Goal: Task Accomplishment & Management: Use online tool/utility

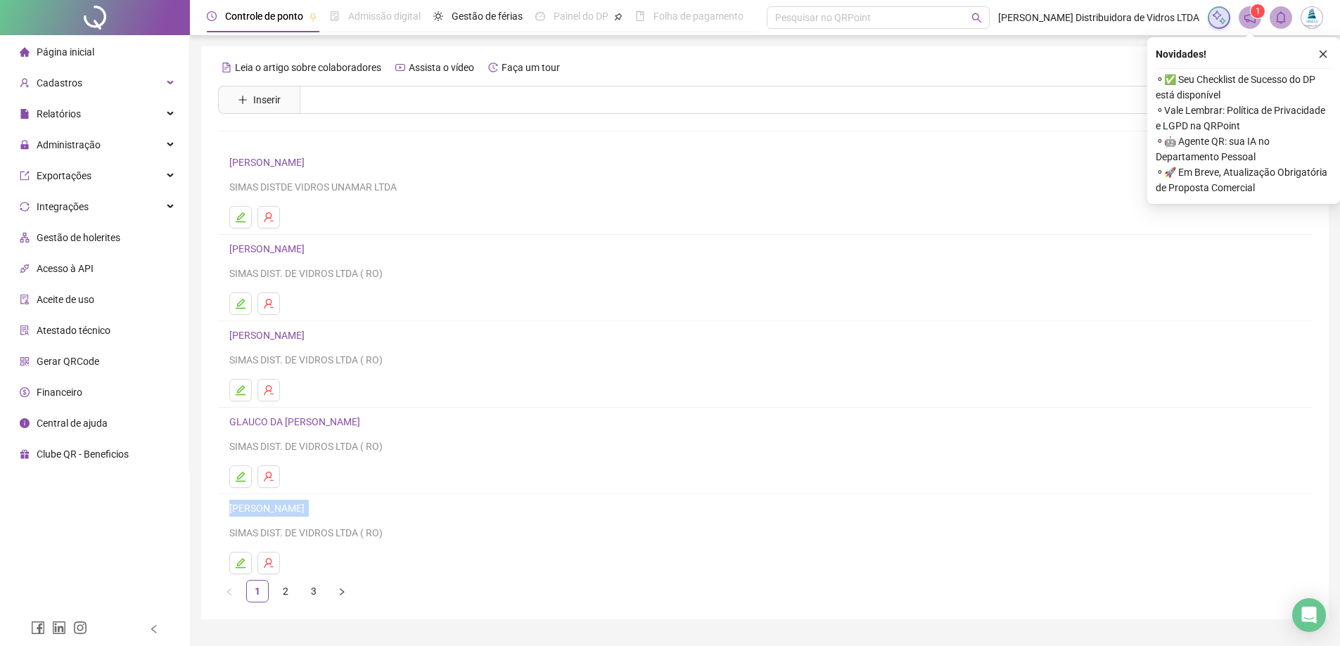
drag, startPoint x: 224, startPoint y: 509, endPoint x: 388, endPoint y: 509, distance: 164.6
click at [388, 509] on li "GUILHERME DE ALMEIDA FELICIO SIMAS DIST. DE VIDROS LTDA ( RO)" at bounding box center [765, 537] width 1094 height 86
copy link "GUILHERME DE ALMEIDA FELICIO"
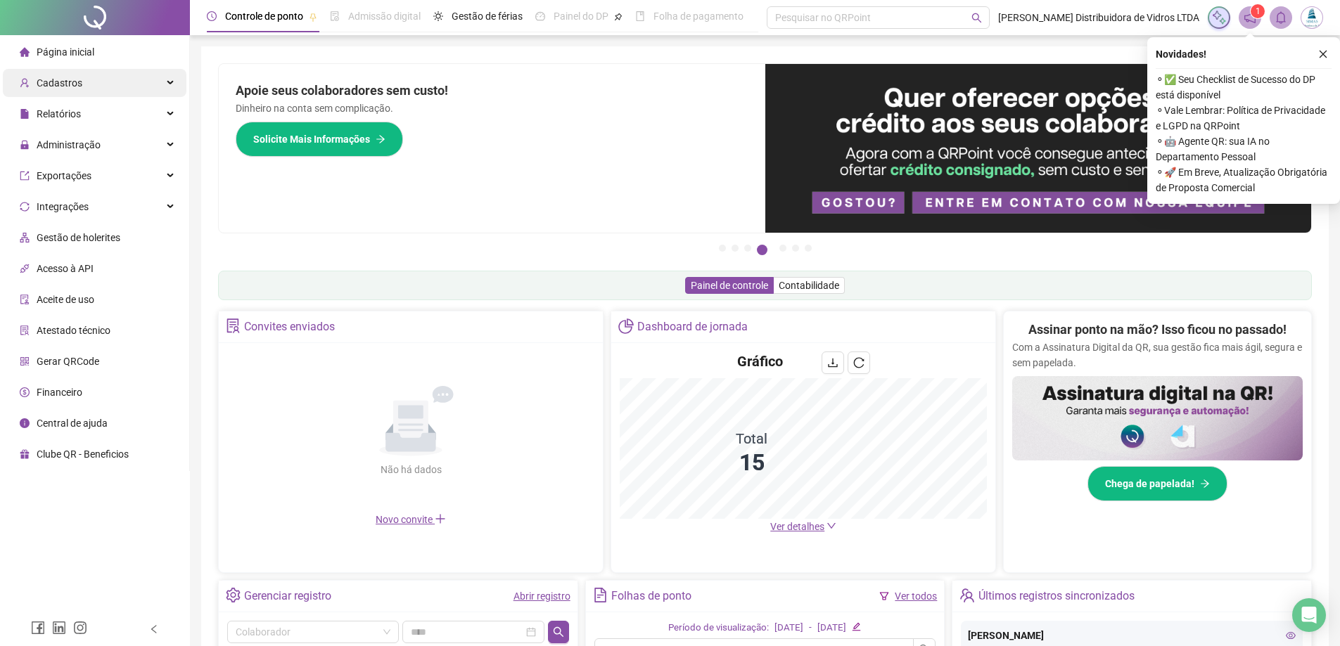
click at [73, 75] on span "Cadastros" at bounding box center [51, 83] width 63 height 28
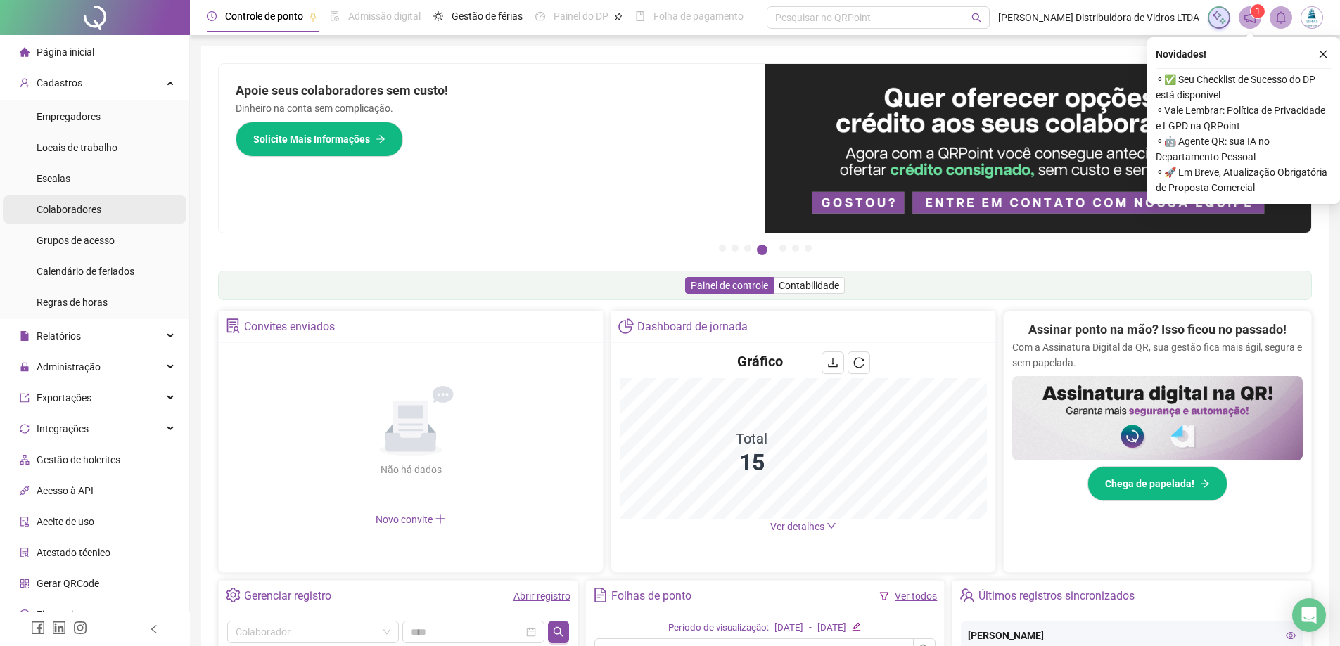
click at [86, 212] on span "Colaboradores" at bounding box center [69, 209] width 65 height 11
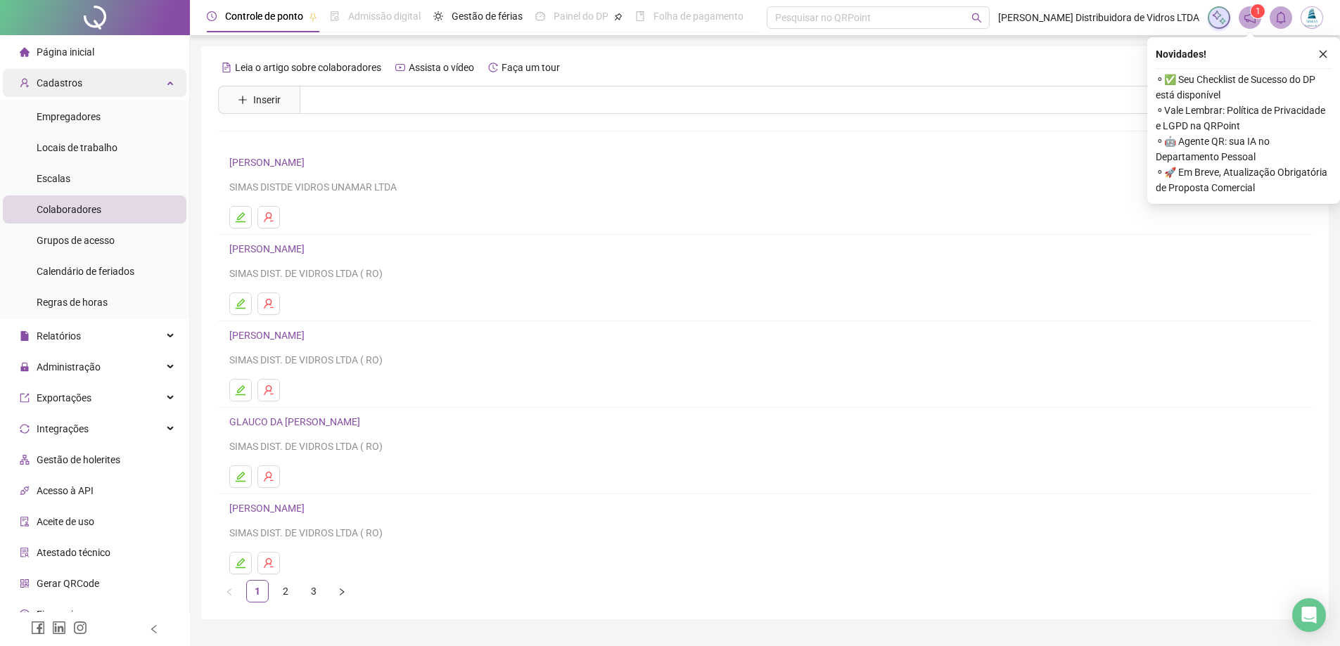
click at [140, 85] on div "Cadastros" at bounding box center [95, 83] width 184 height 28
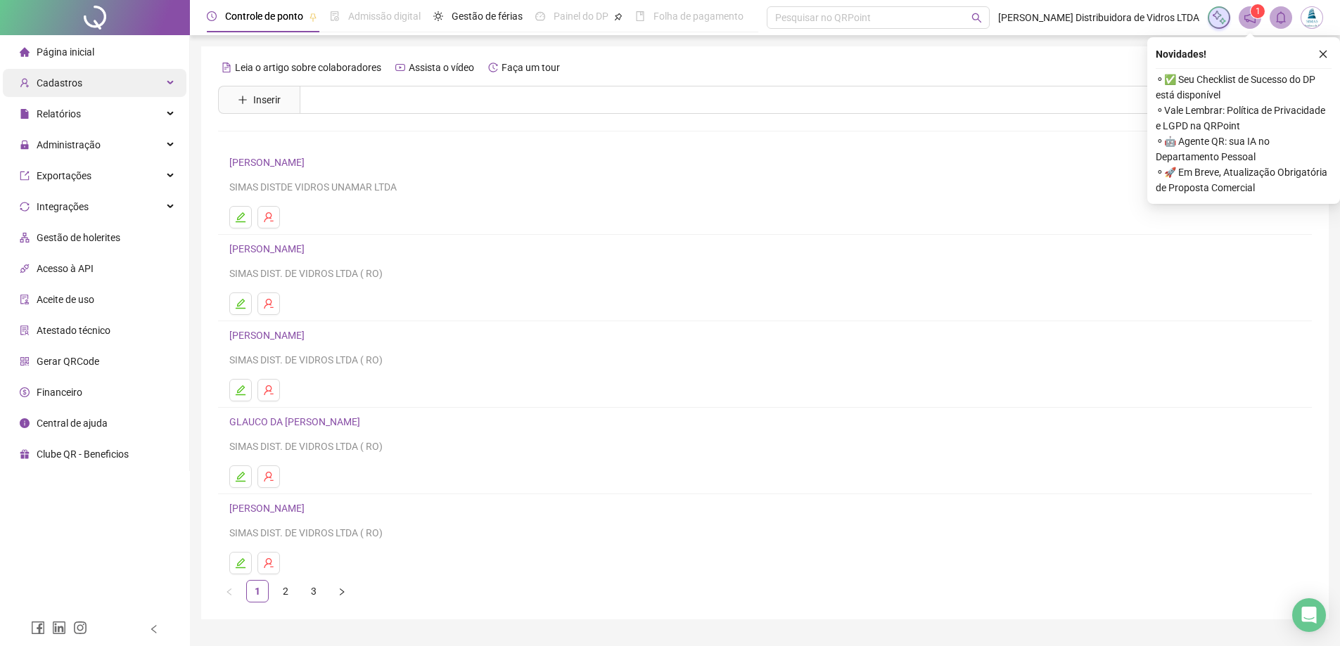
click at [140, 85] on div "Cadastros" at bounding box center [95, 83] width 184 height 28
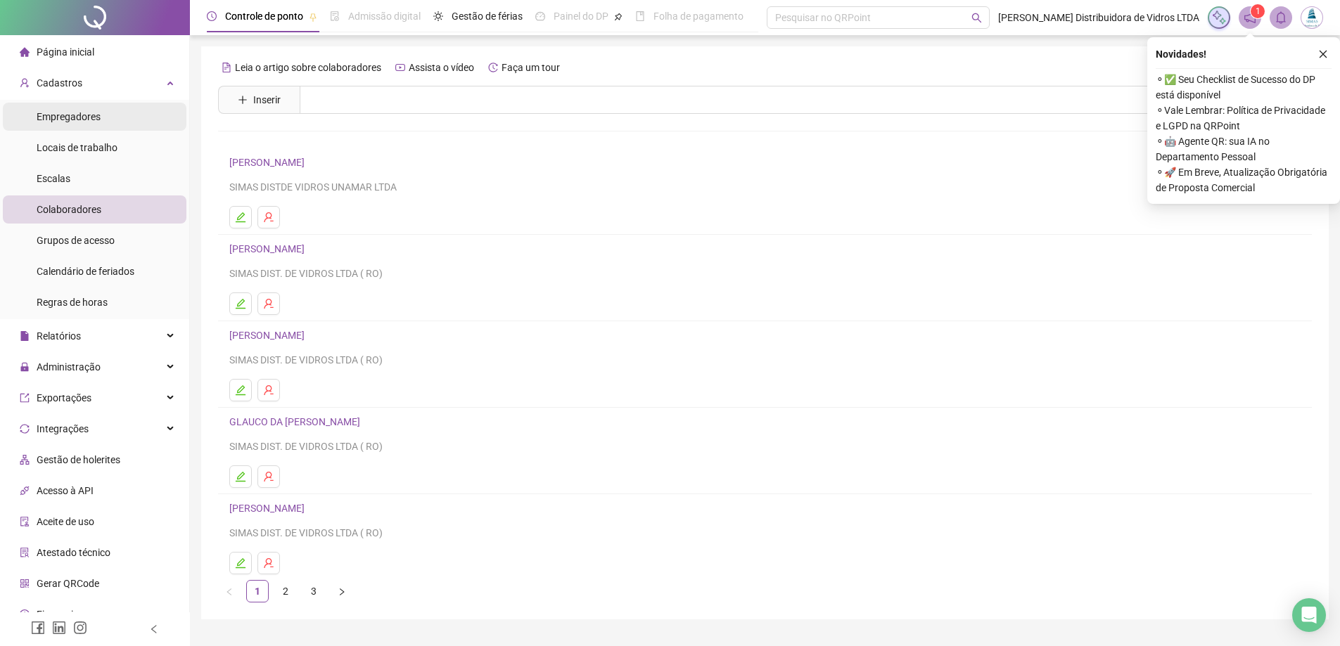
click at [103, 120] on li "Empregadores" at bounding box center [95, 117] width 184 height 28
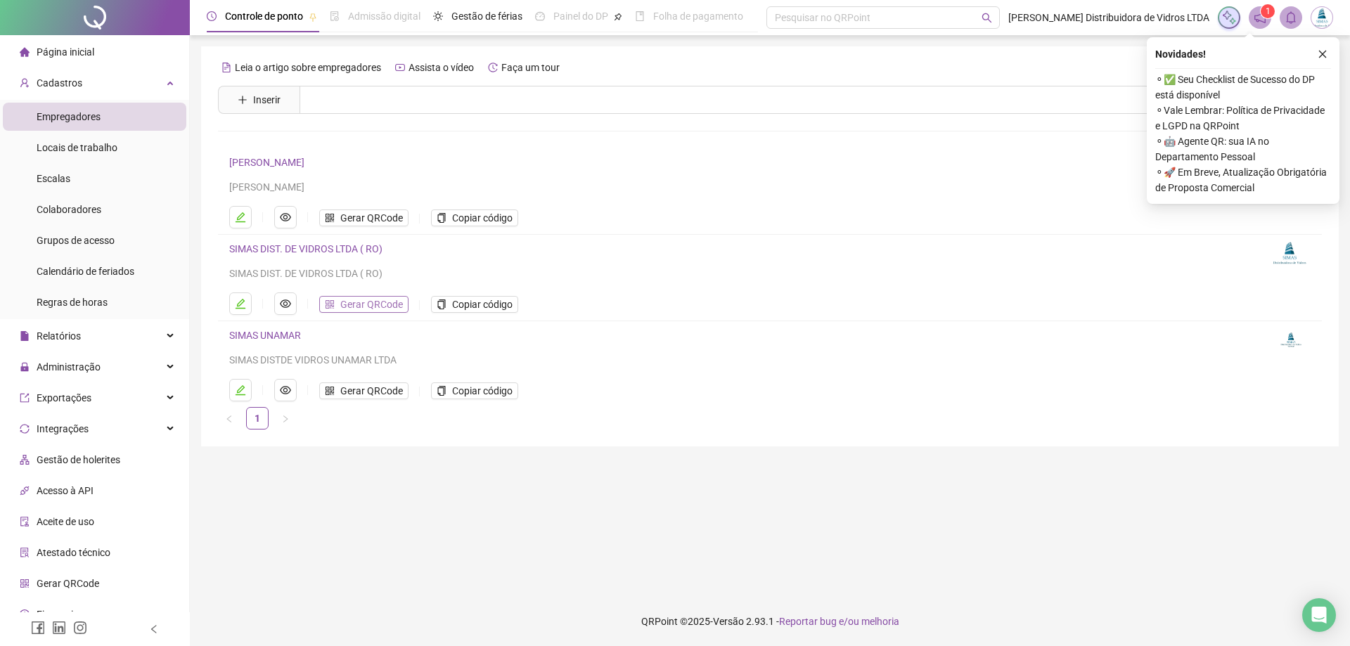
click at [376, 307] on span "Gerar QRCode" at bounding box center [371, 304] width 63 height 15
